Goal: Task Accomplishment & Management: Manage account settings

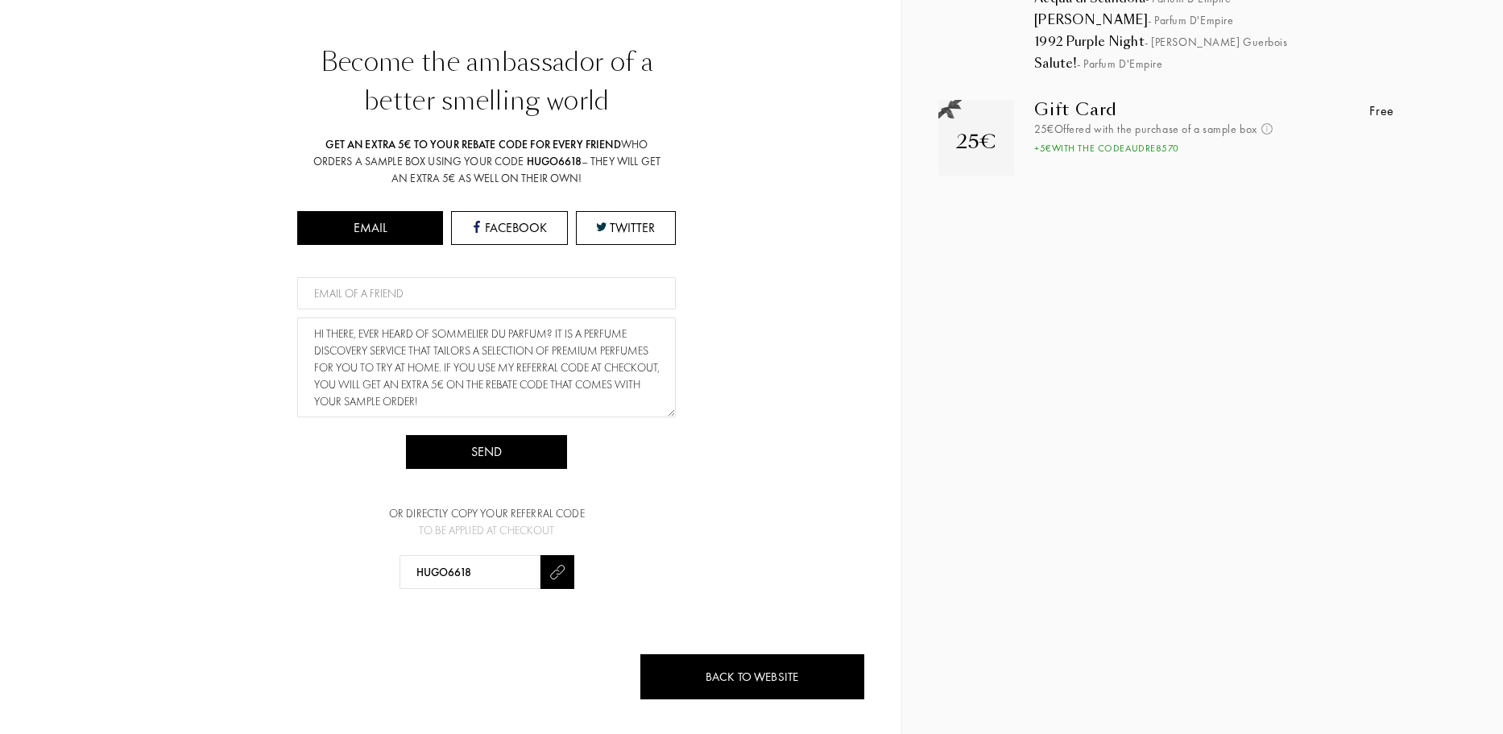
scroll to position [172, 0]
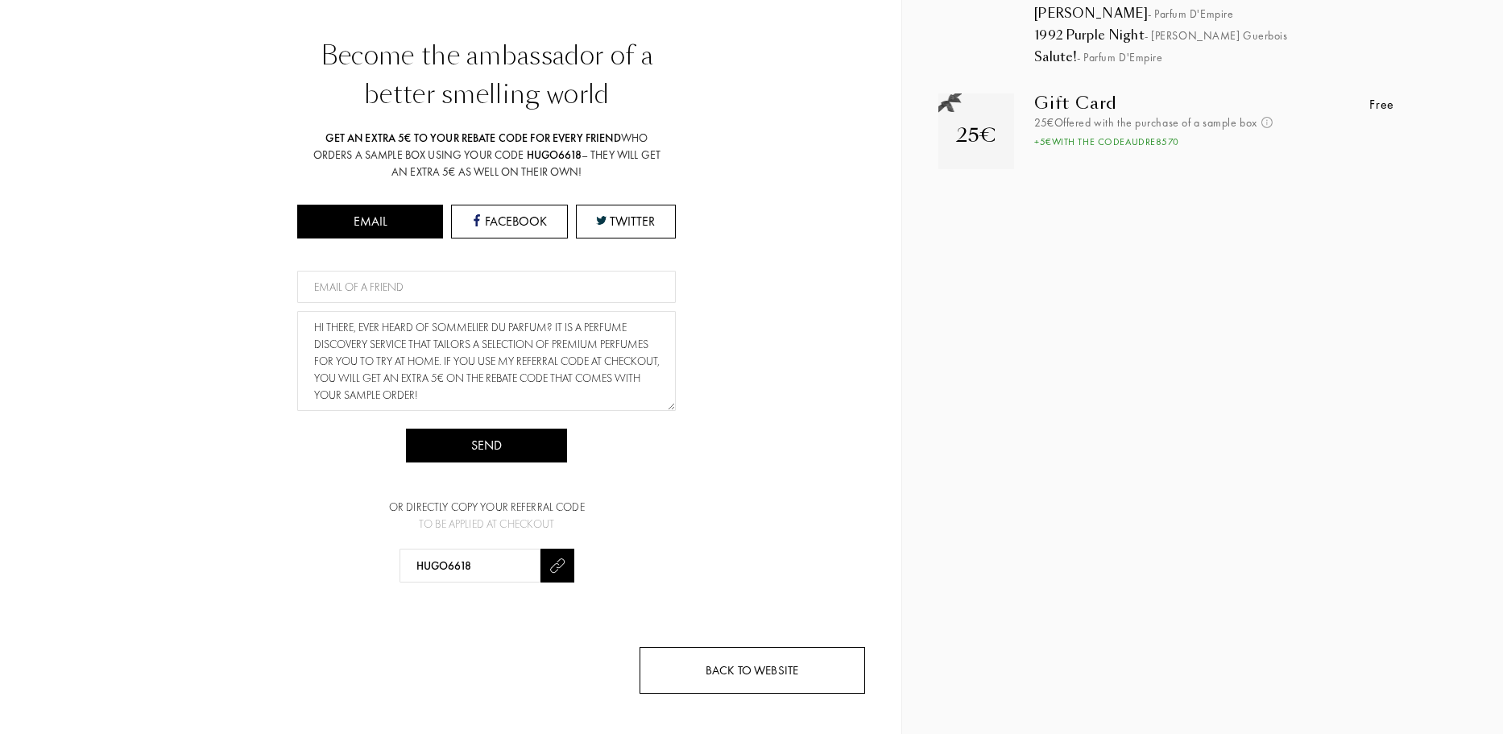
click at [750, 648] on div "Back to website" at bounding box center [752, 671] width 226 height 48
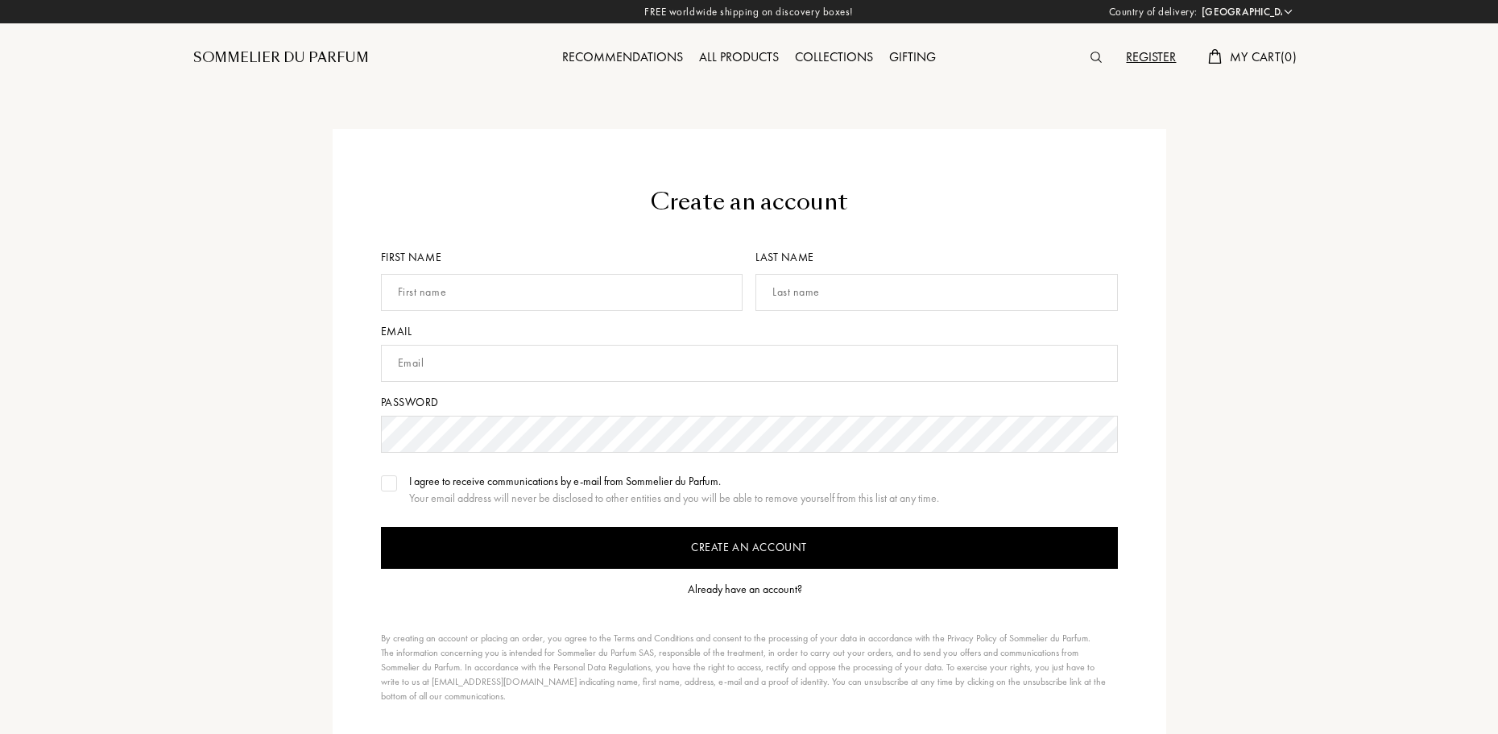
select select "FR"
click at [658, 303] on input "text" at bounding box center [562, 292] width 362 height 37
type input "[PERSON_NAME]"
type input "Collin"
type input "[EMAIL_ADDRESS][DOMAIN_NAME]"
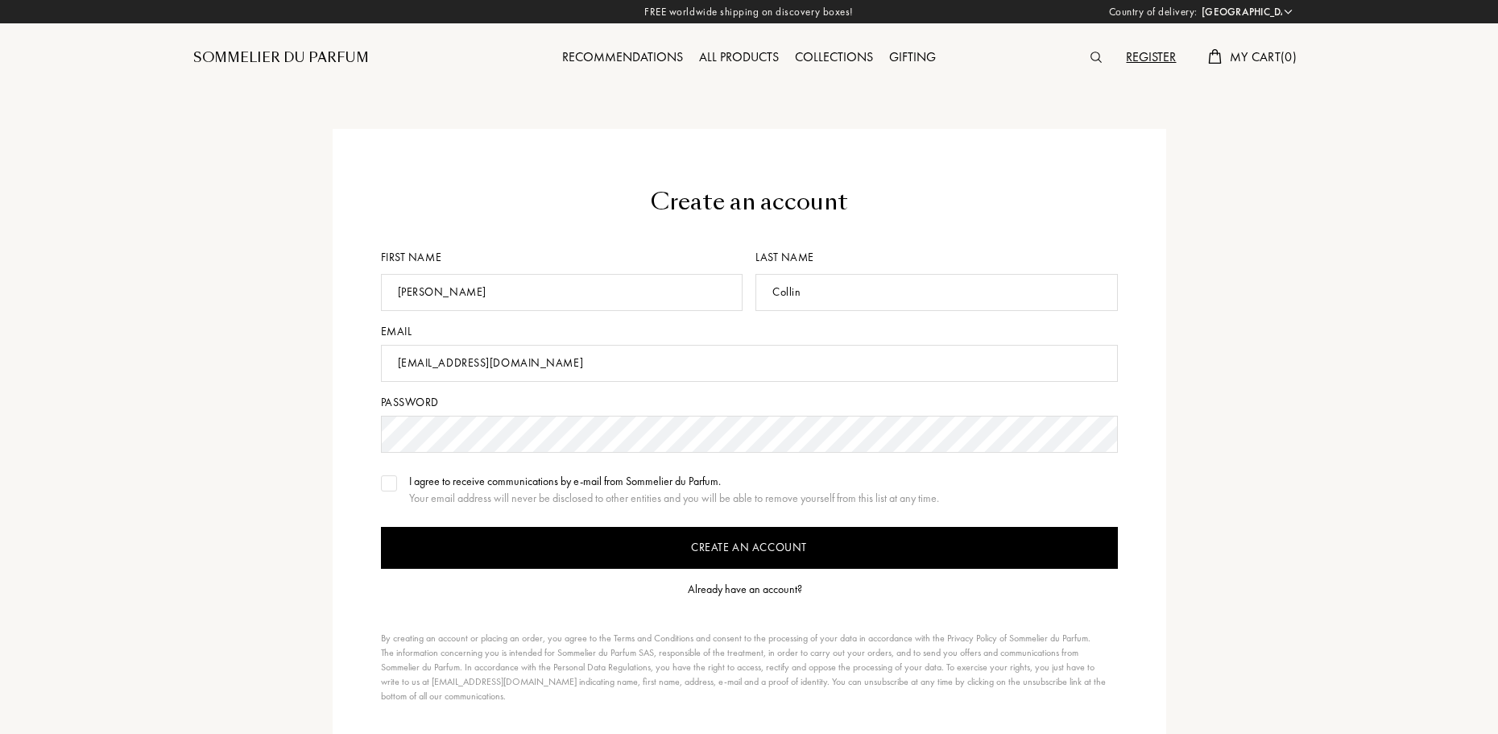
click at [553, 536] on input "Create an account" at bounding box center [749, 548] width 737 height 42
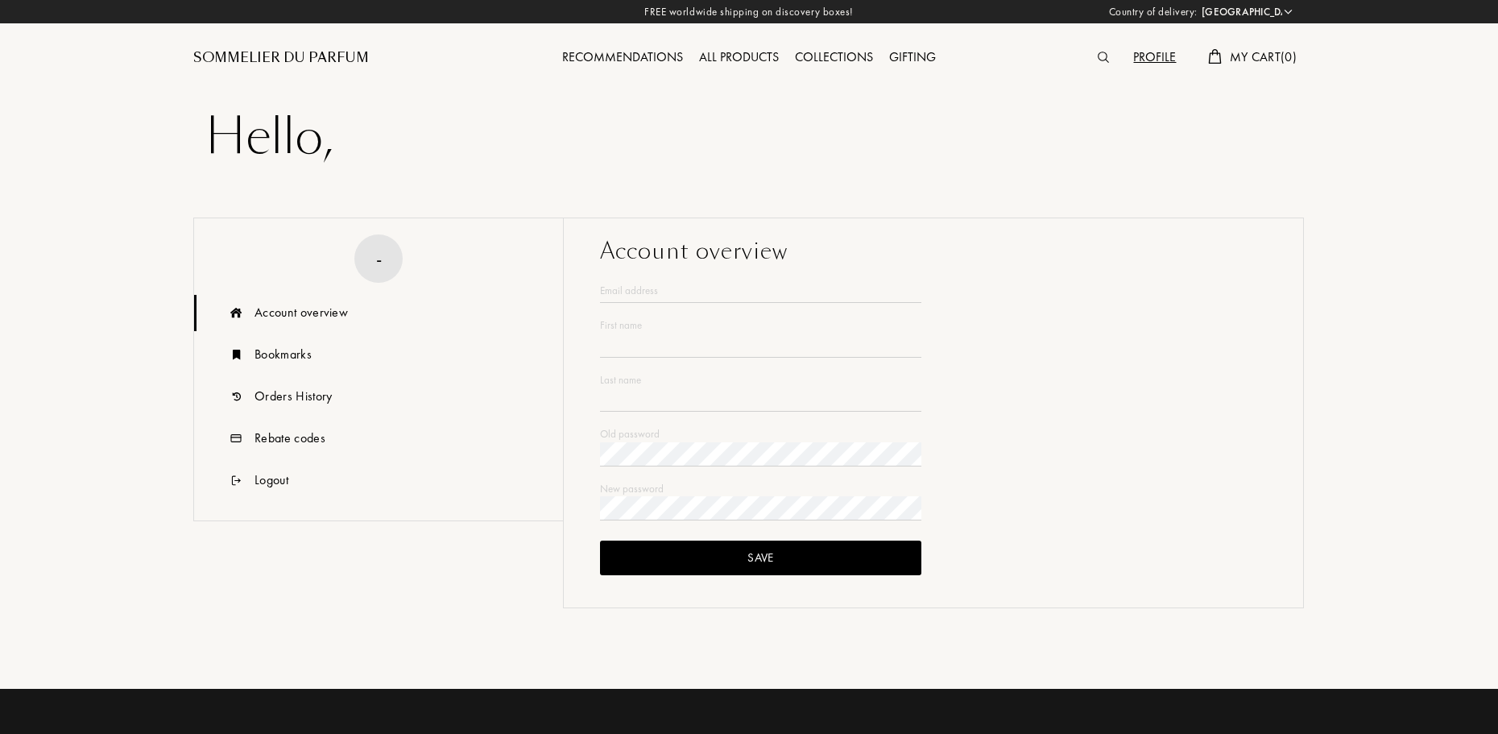
select select "FR"
type input "[PERSON_NAME]"
type input "Collin"
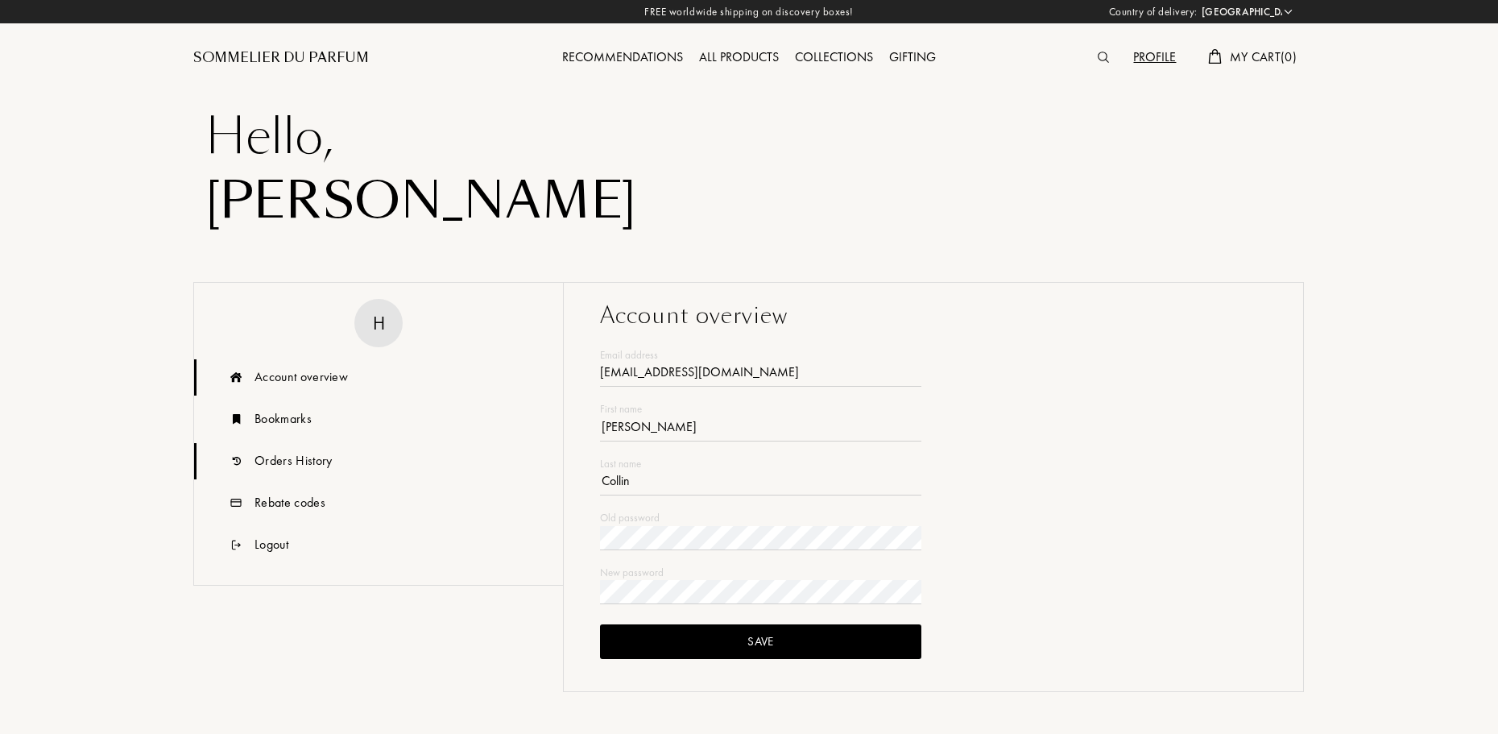
click at [276, 465] on div "Orders History" at bounding box center [293, 460] width 77 height 19
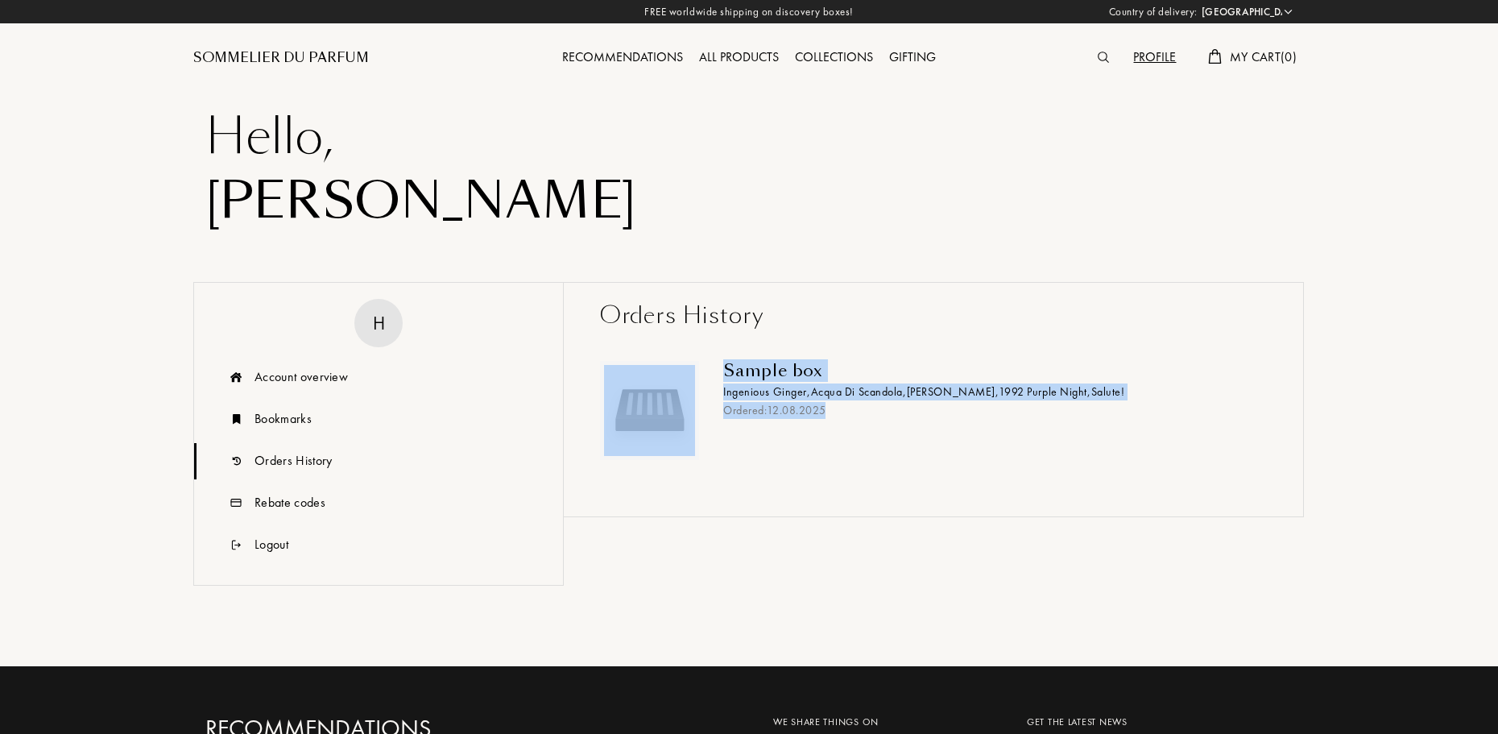
drag, startPoint x: 695, startPoint y: 410, endPoint x: 862, endPoint y: 463, distance: 175.0
click at [862, 463] on div "Sample box Ingenious Ginger , Acqua di Scandola , [PERSON_NAME] , 1992 Purple N…" at bounding box center [933, 417] width 691 height 168
click at [863, 465] on div "Sample box Ingenious Ginger , Acqua di Scandola , [PERSON_NAME] , 1992 Purple N…" at bounding box center [933, 417] width 691 height 168
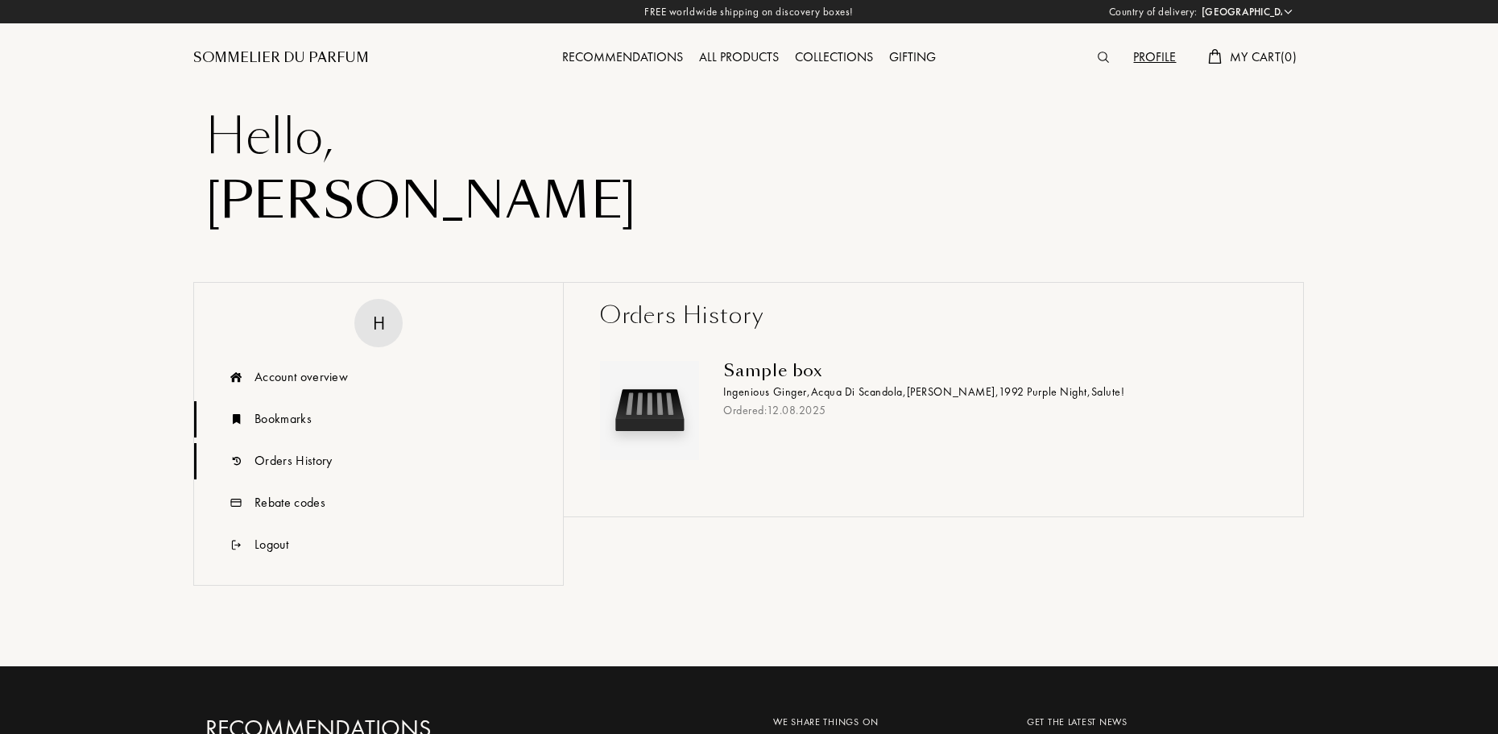
click at [279, 428] on div "Bookmarks" at bounding box center [283, 418] width 57 height 19
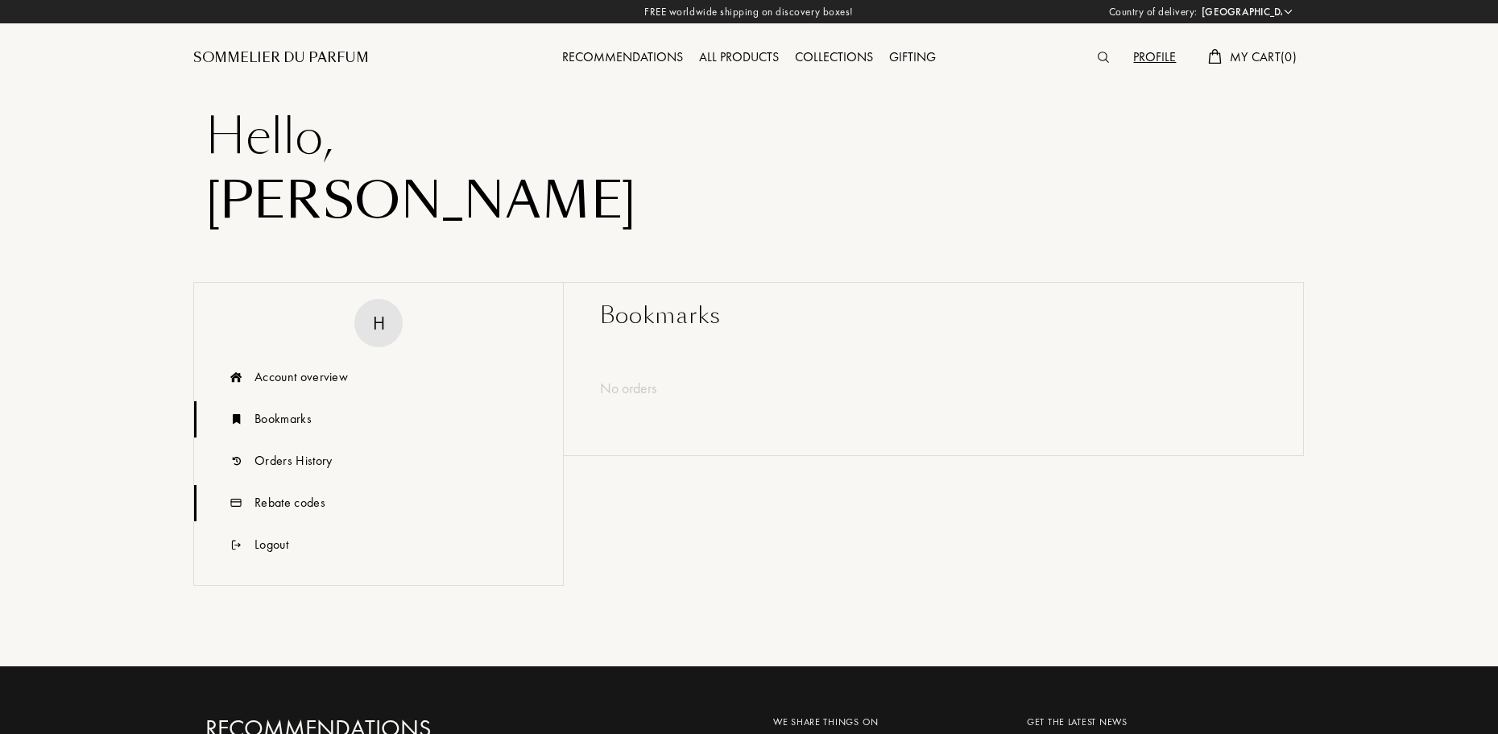
click at [287, 490] on div "Rebate codes" at bounding box center [378, 503] width 369 height 36
drag, startPoint x: 1168, startPoint y: 372, endPoint x: 1052, endPoint y: 368, distance: 116.0
click at [1052, 368] on div "Expires on: [DATE]" at bounding box center [1156, 371] width 222 height 23
click at [1165, 428] on div "Rebate code YK8PF-8LPJF Value 25,00 € Status Expires on: [DATE] Associated refe…" at bounding box center [933, 390] width 667 height 91
click at [663, 412] on div "HUGO6618" at bounding box center [711, 410] width 222 height 23
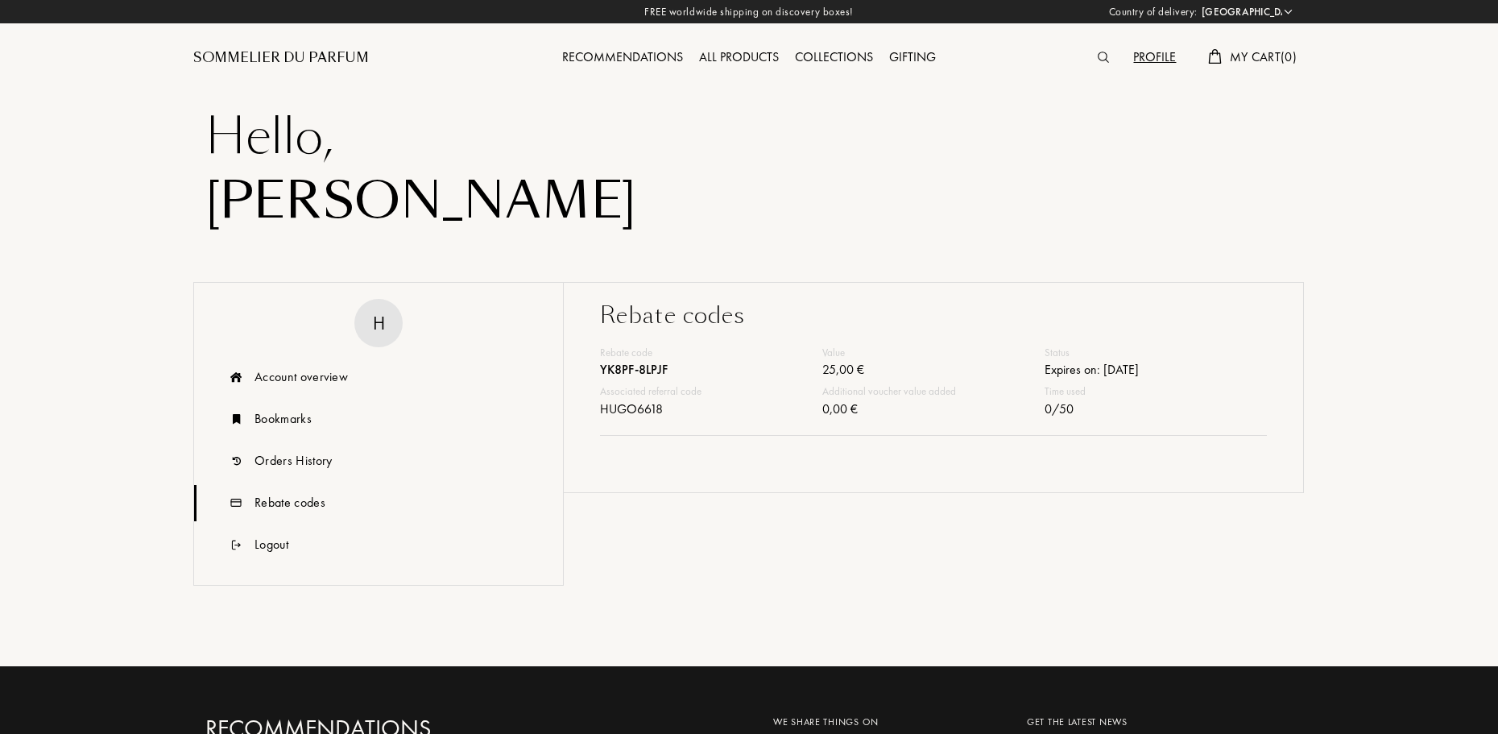
click at [660, 412] on div "HUGO6618" at bounding box center [711, 410] width 222 height 23
click at [644, 387] on div "Associated referral code" at bounding box center [711, 391] width 222 height 16
click at [644, 383] on div "Associated referral code" at bounding box center [711, 391] width 222 height 16
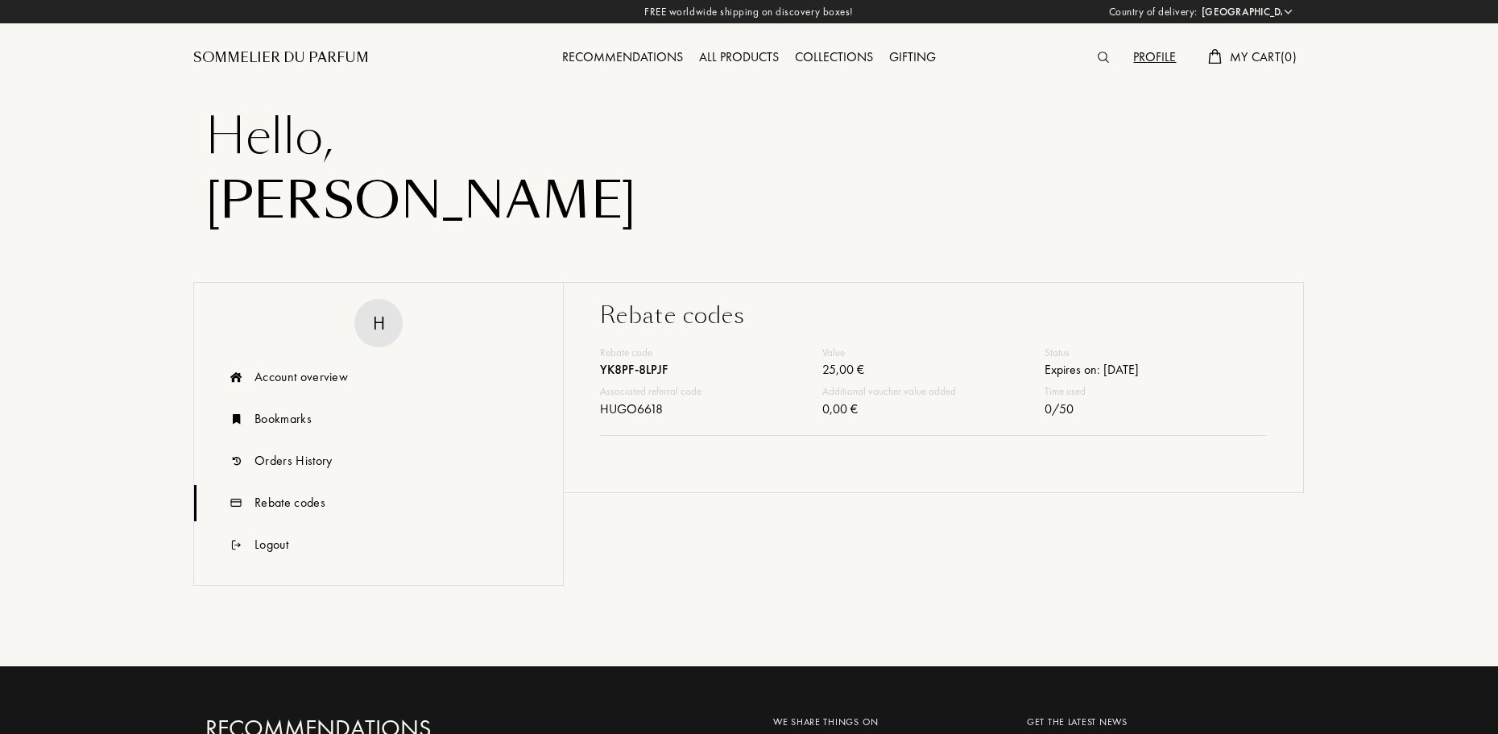
click at [645, 373] on div "YK8PF-8LPJF" at bounding box center [711, 371] width 222 height 23
click at [249, 453] on div "Orders History" at bounding box center [378, 461] width 369 height 36
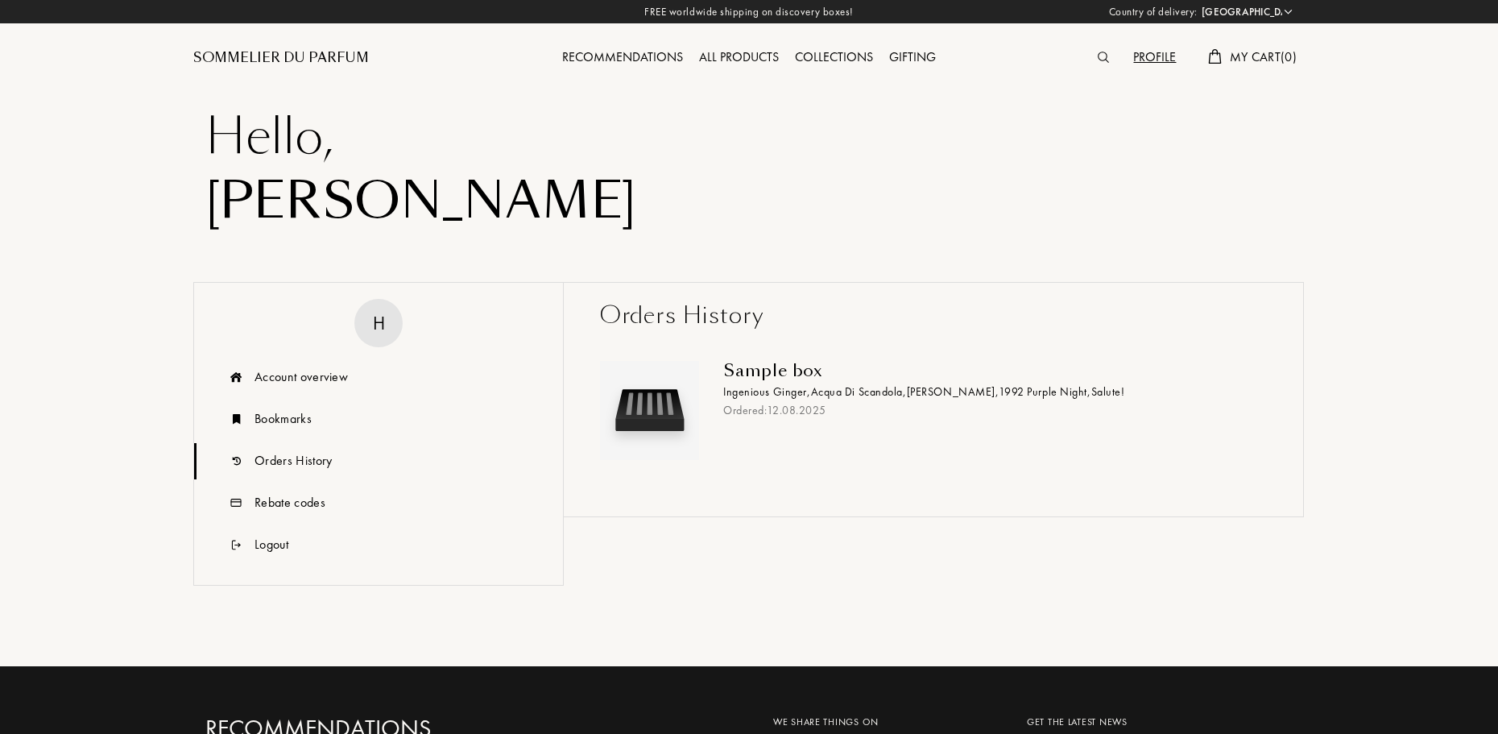
click at [684, 391] on img at bounding box center [649, 410] width 91 height 91
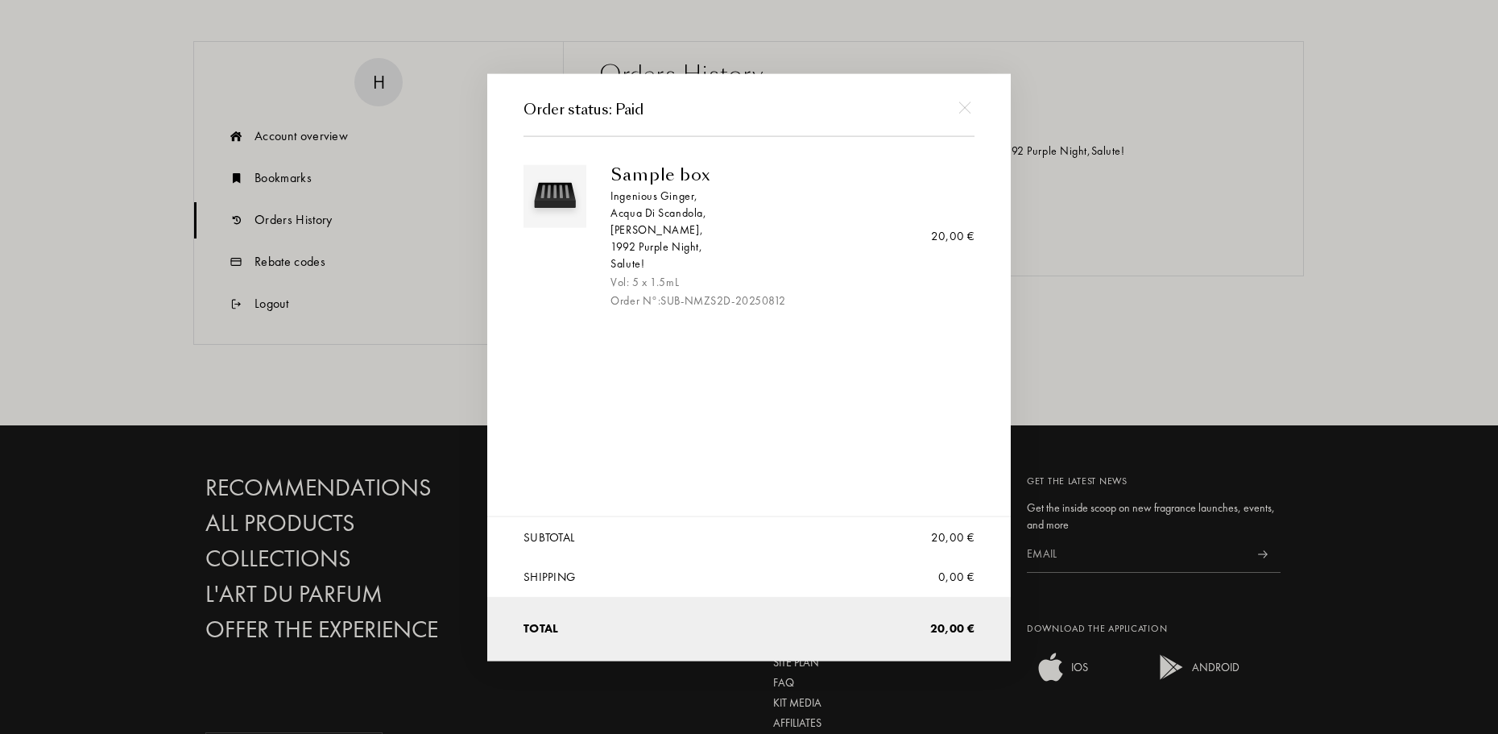
scroll to position [81, 0]
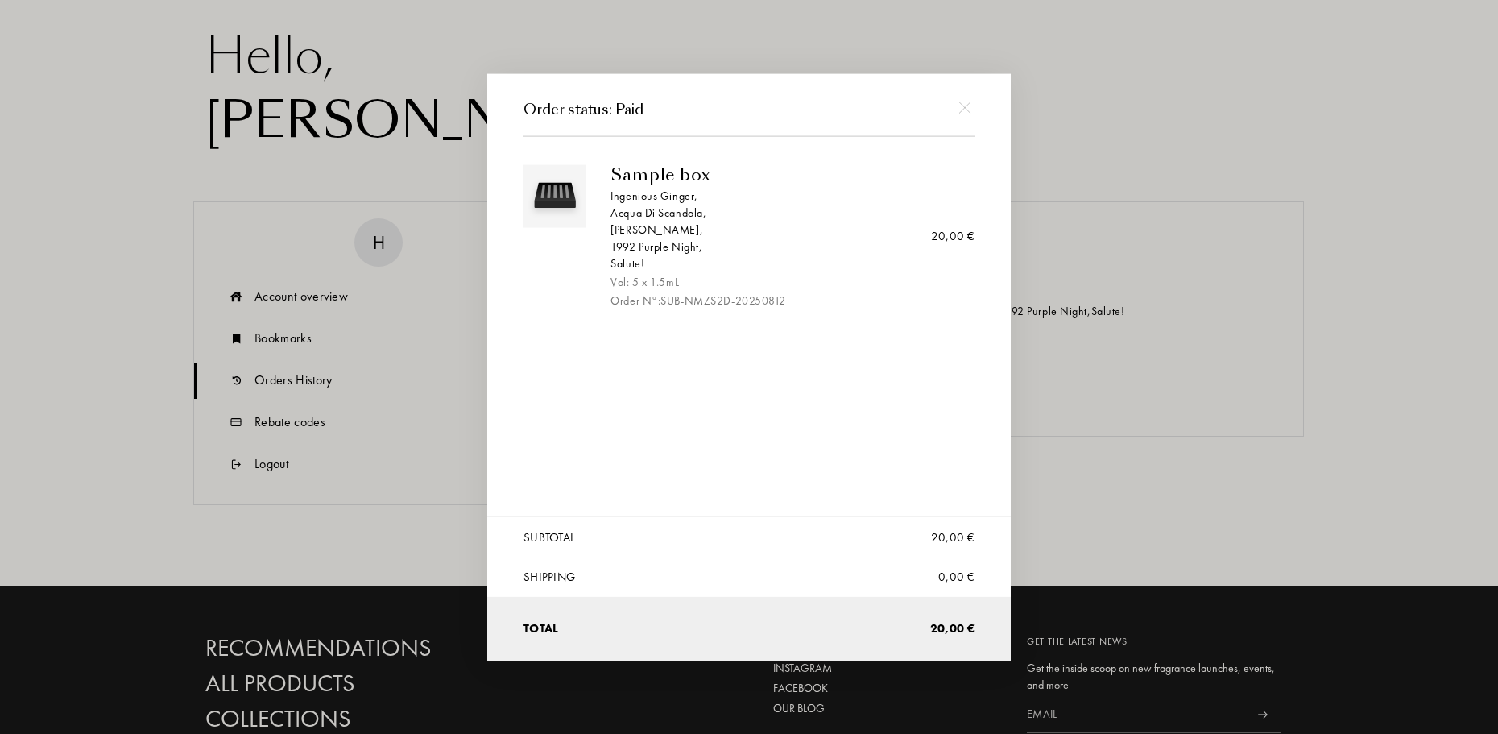
click at [971, 104] on div at bounding box center [964, 107] width 36 height 36
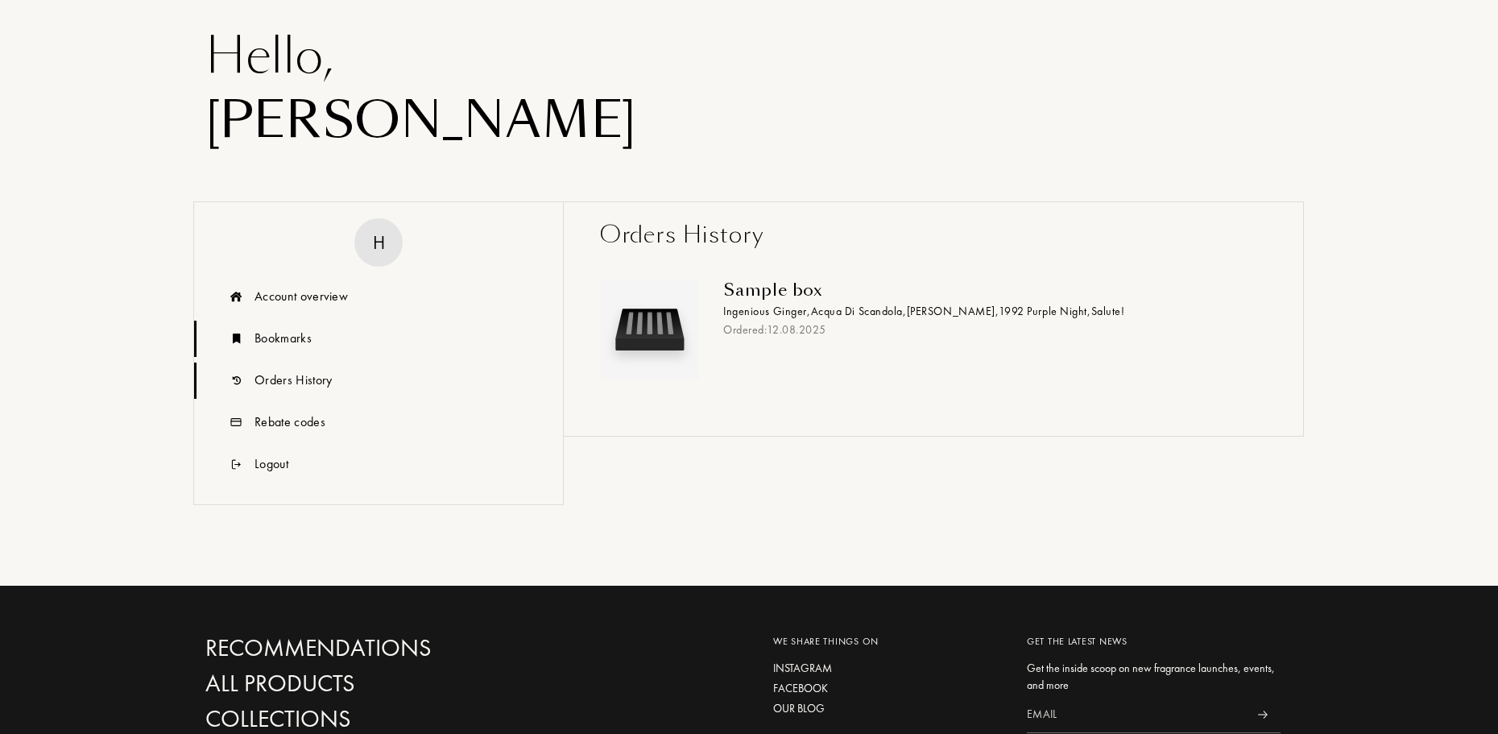
click at [331, 346] on div "Bookmarks" at bounding box center [378, 339] width 369 height 36
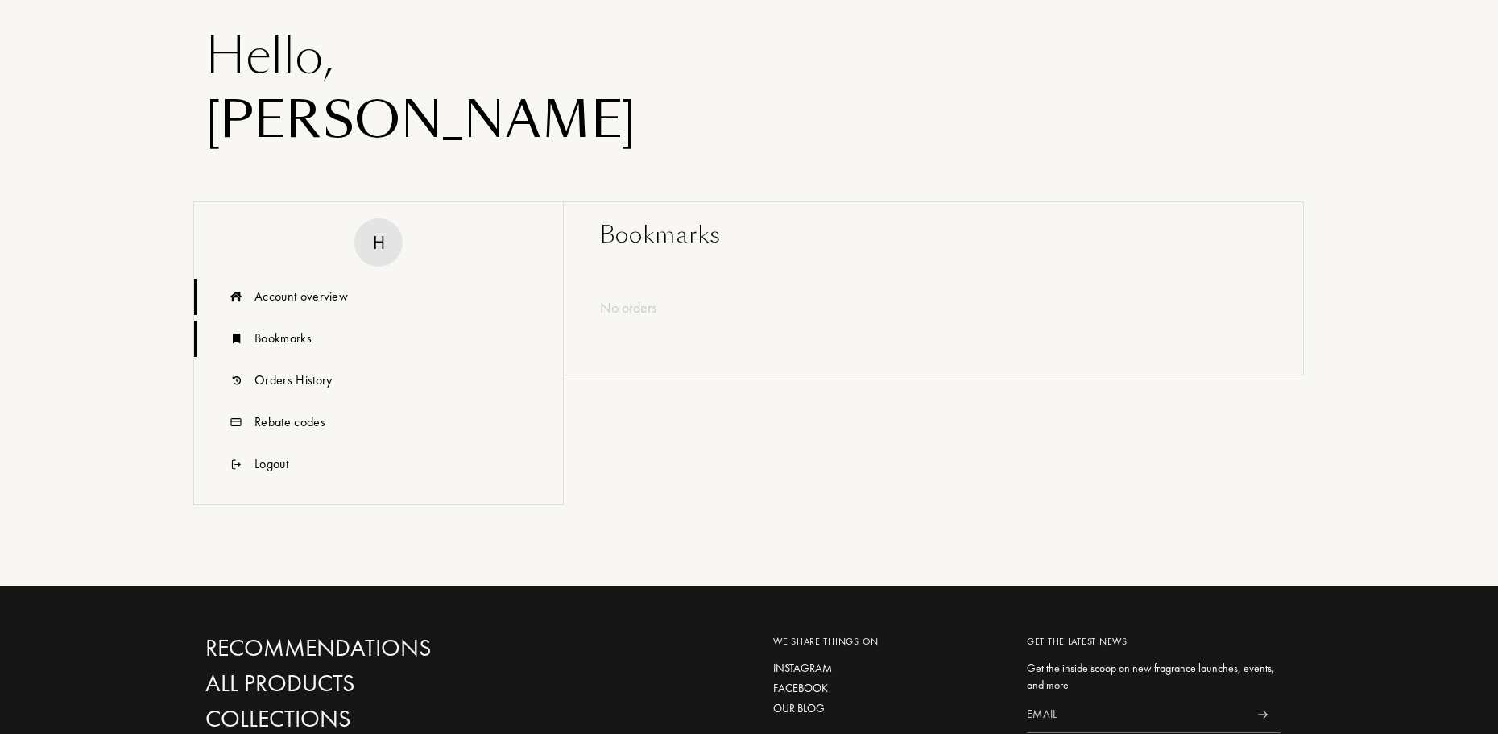
click at [326, 307] on div "Account overview" at bounding box center [378, 297] width 369 height 36
